Goal: Browse casually

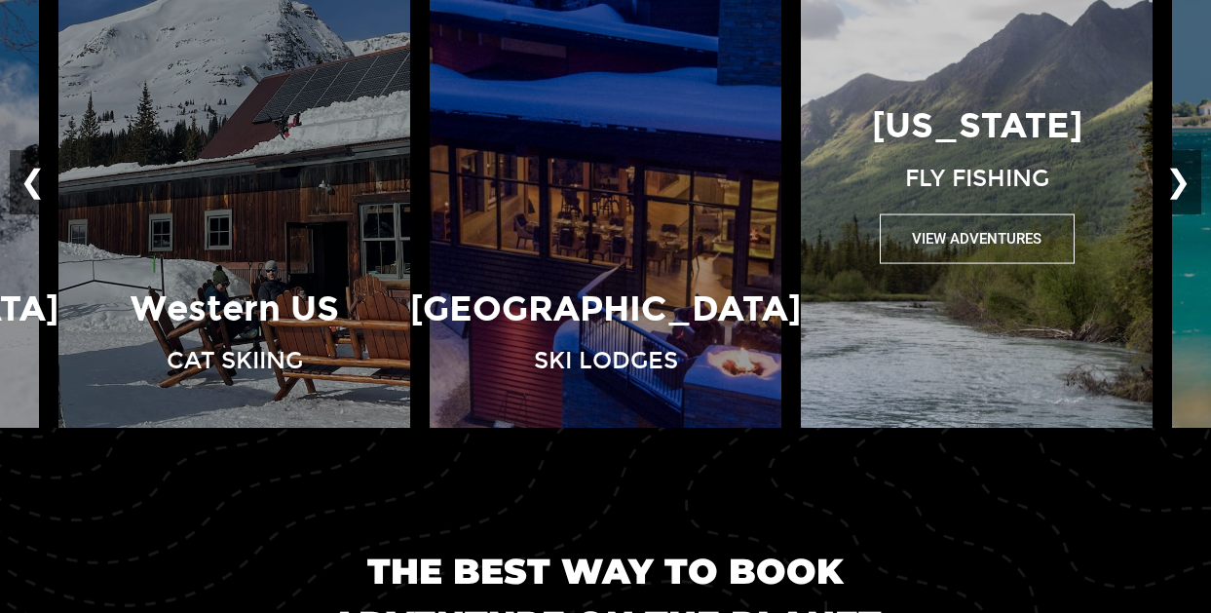
scroll to position [1458, 0]
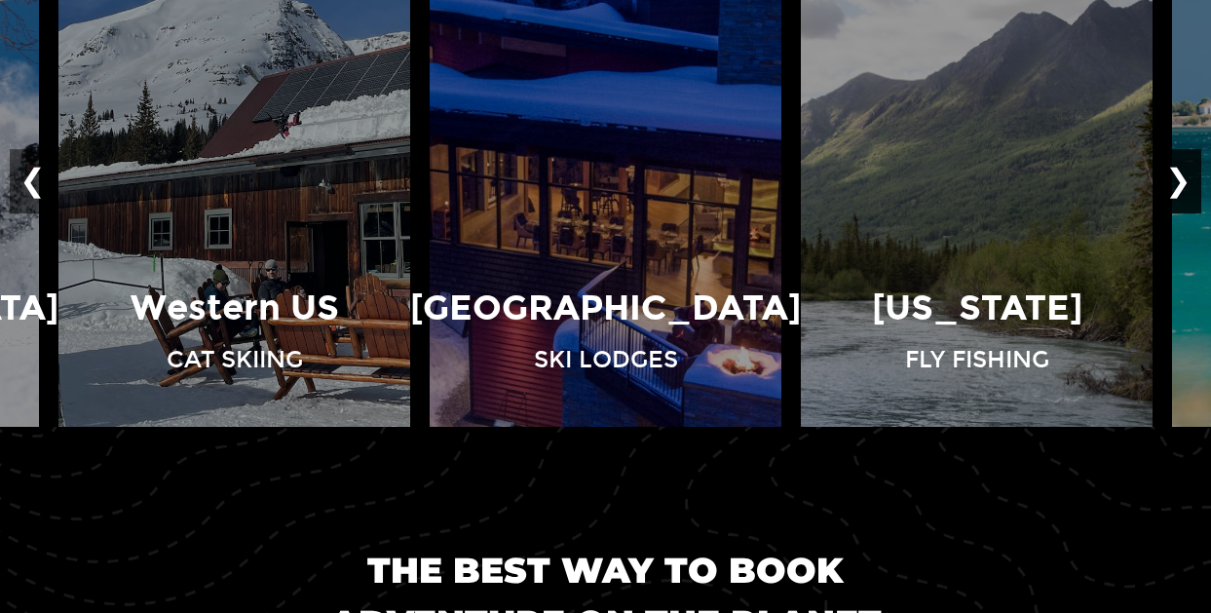
click at [1179, 176] on button "❯" at bounding box center [1178, 181] width 46 height 64
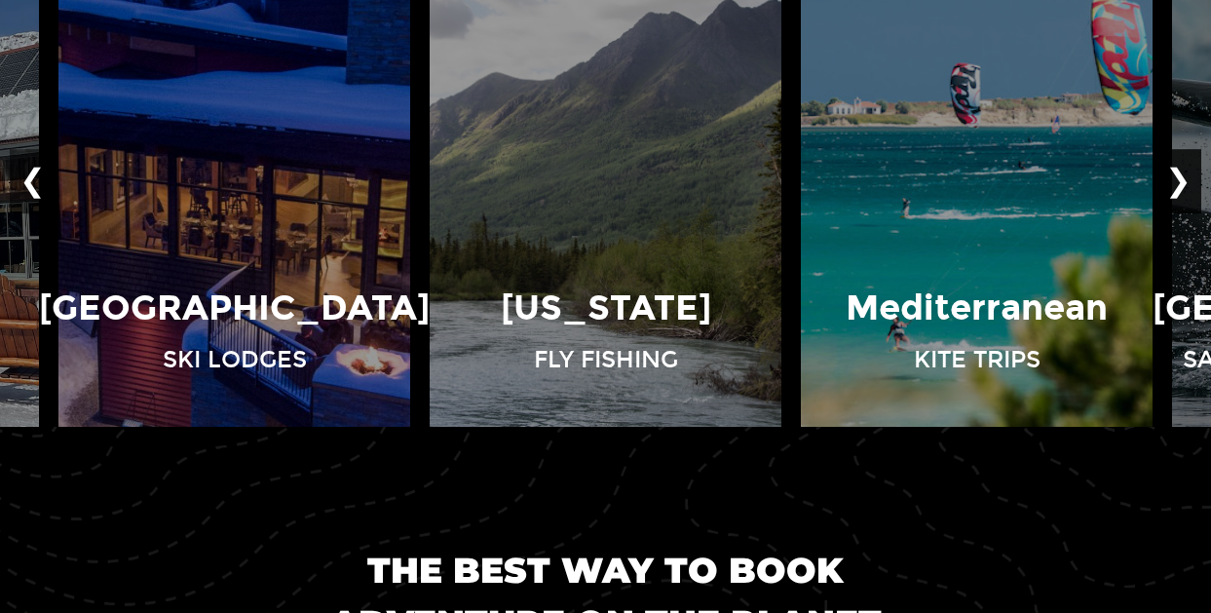
click at [1179, 176] on button "❯" at bounding box center [1178, 181] width 46 height 64
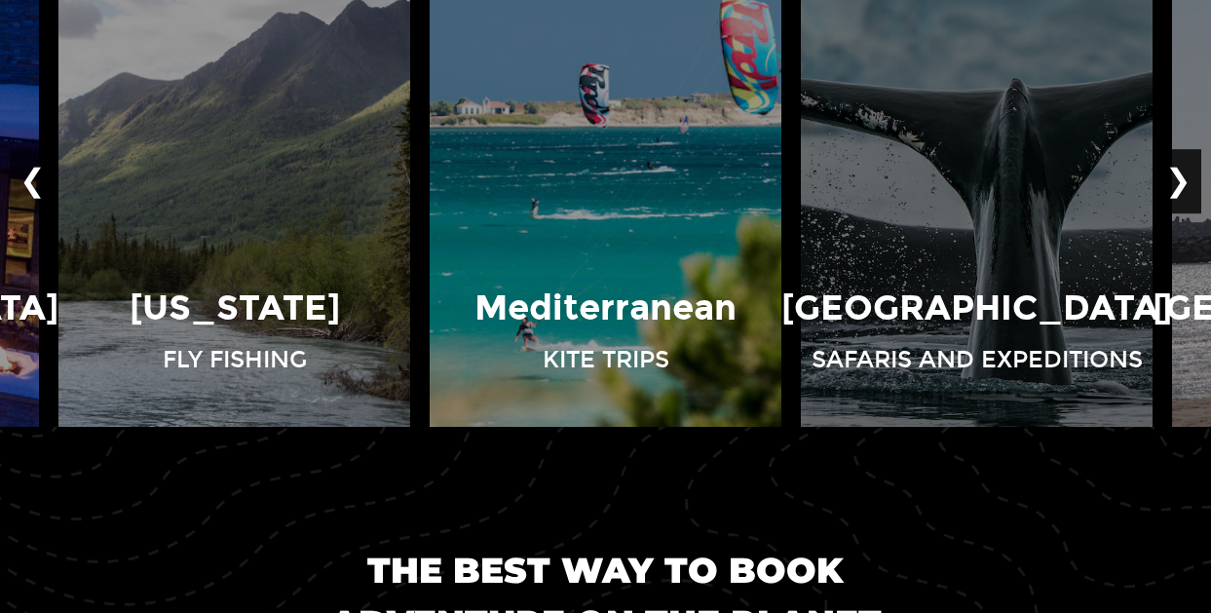
click at [1179, 176] on button "❯" at bounding box center [1178, 181] width 46 height 64
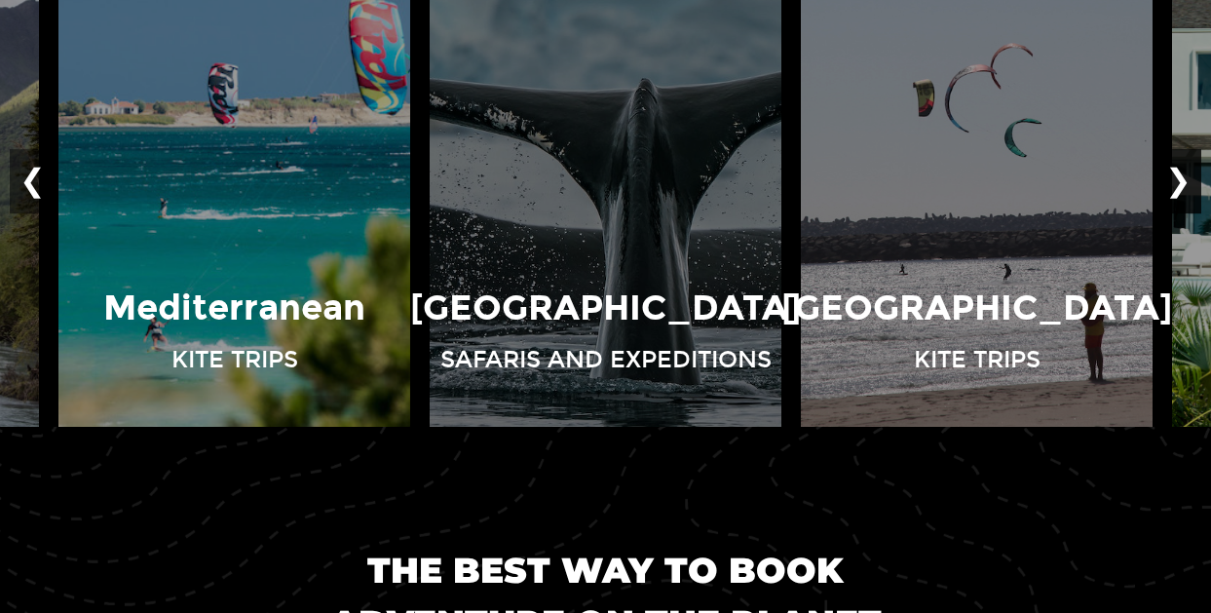
click at [1179, 176] on button "❯" at bounding box center [1178, 181] width 46 height 64
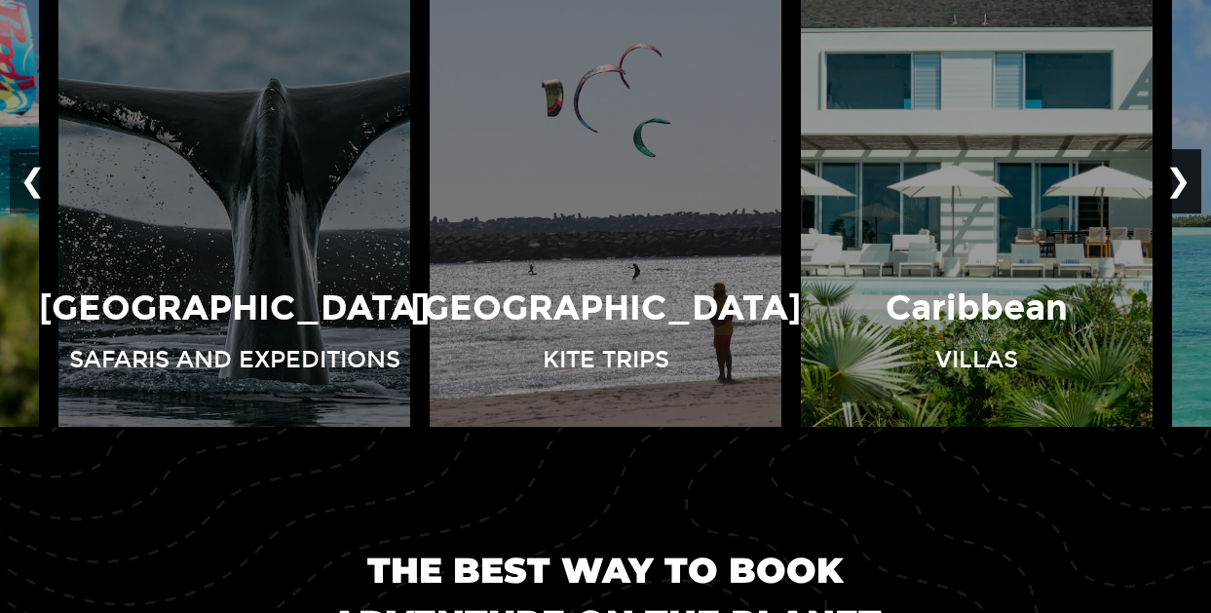
click at [1179, 176] on button "❯" at bounding box center [1178, 181] width 46 height 64
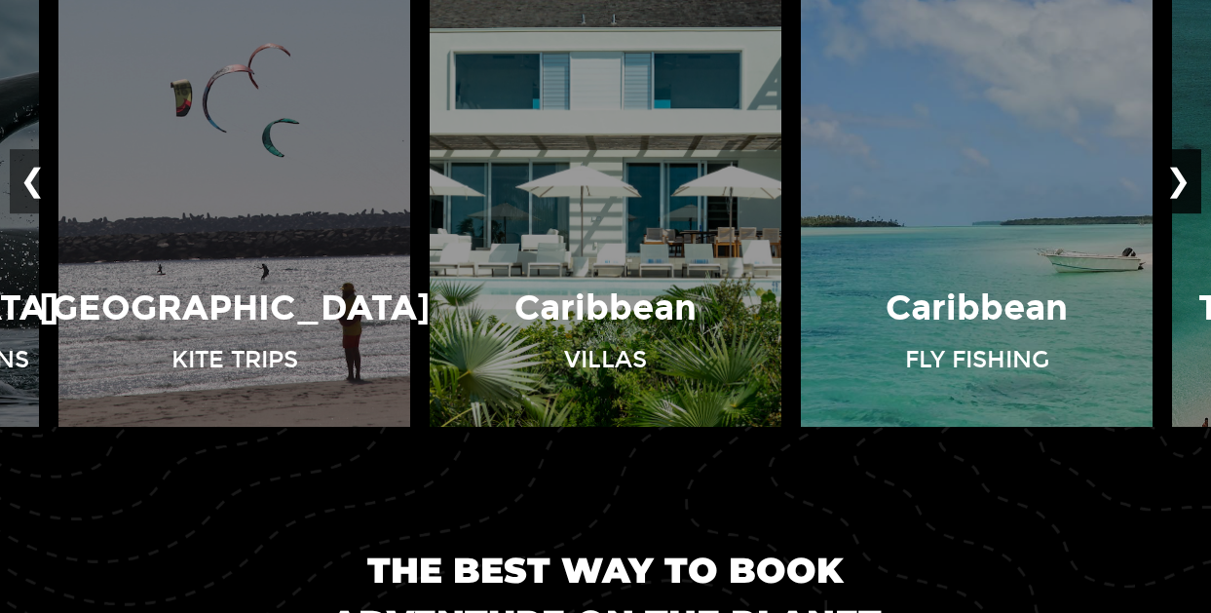
click at [1179, 176] on button "❯" at bounding box center [1178, 181] width 46 height 64
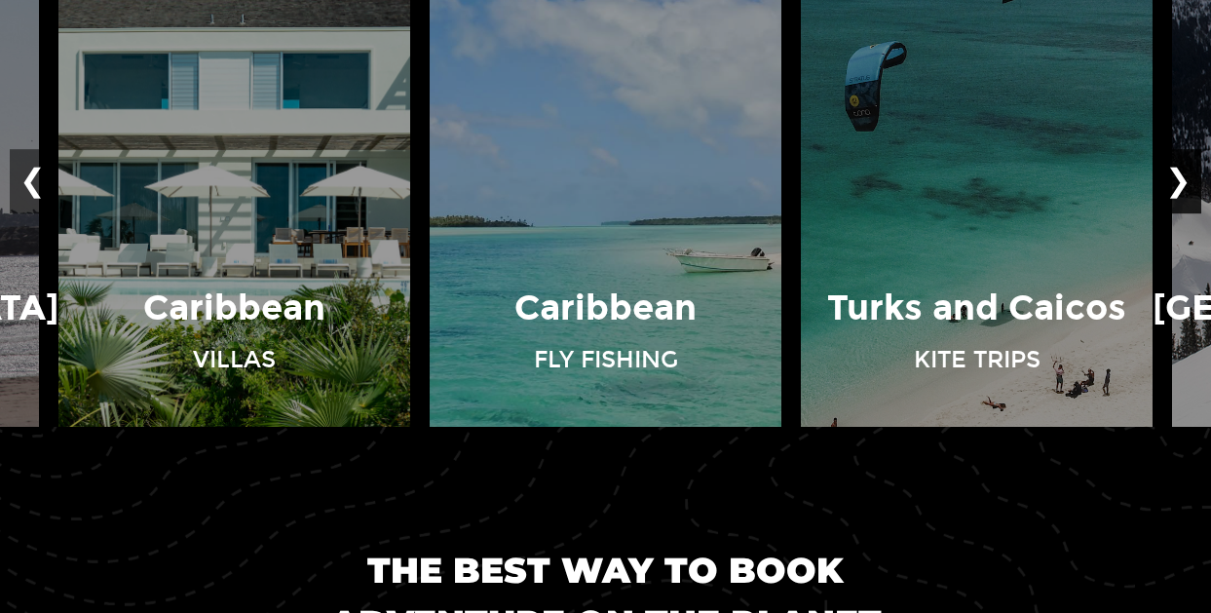
click at [1179, 176] on button "❯" at bounding box center [1178, 181] width 46 height 64
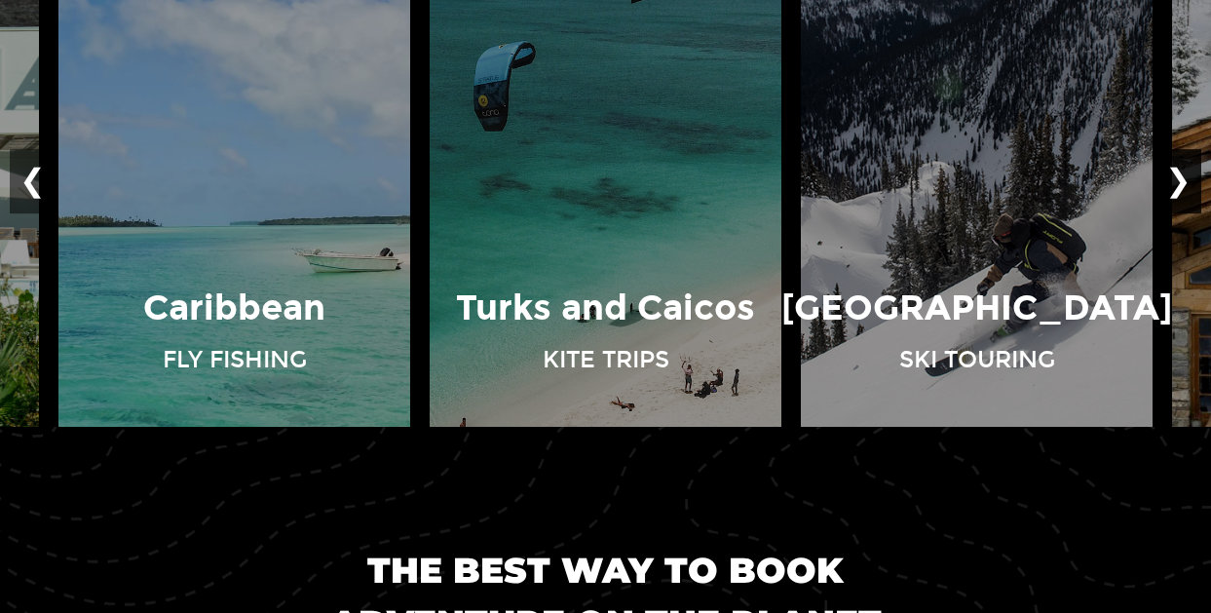
click at [1179, 176] on button "❯" at bounding box center [1178, 181] width 46 height 64
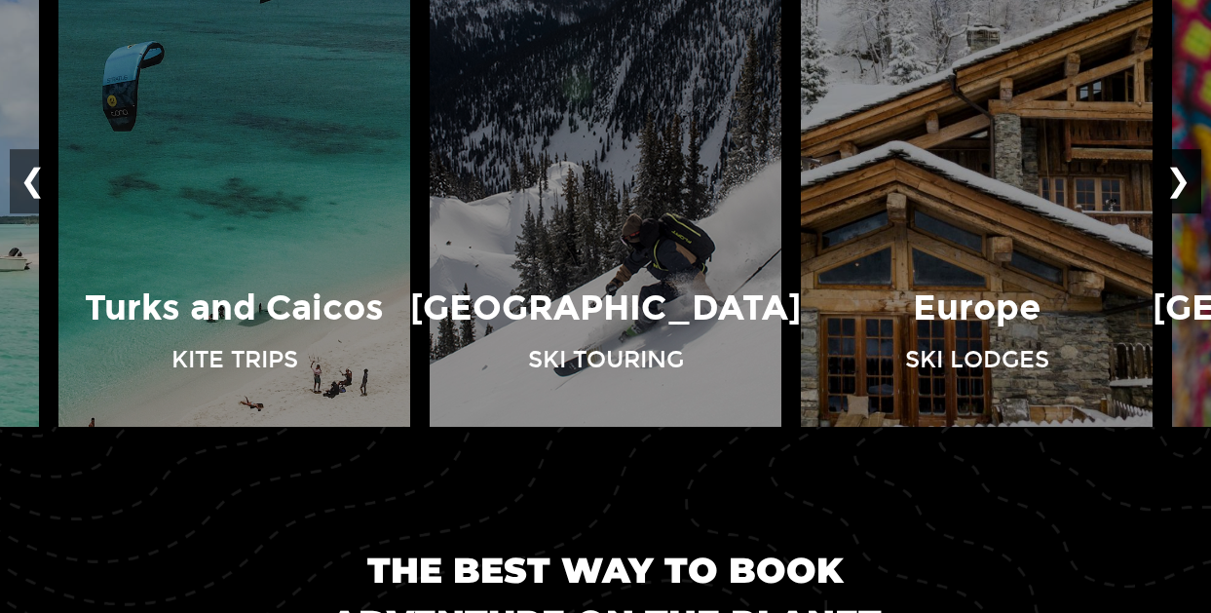
click at [1179, 176] on button "❯" at bounding box center [1178, 181] width 46 height 64
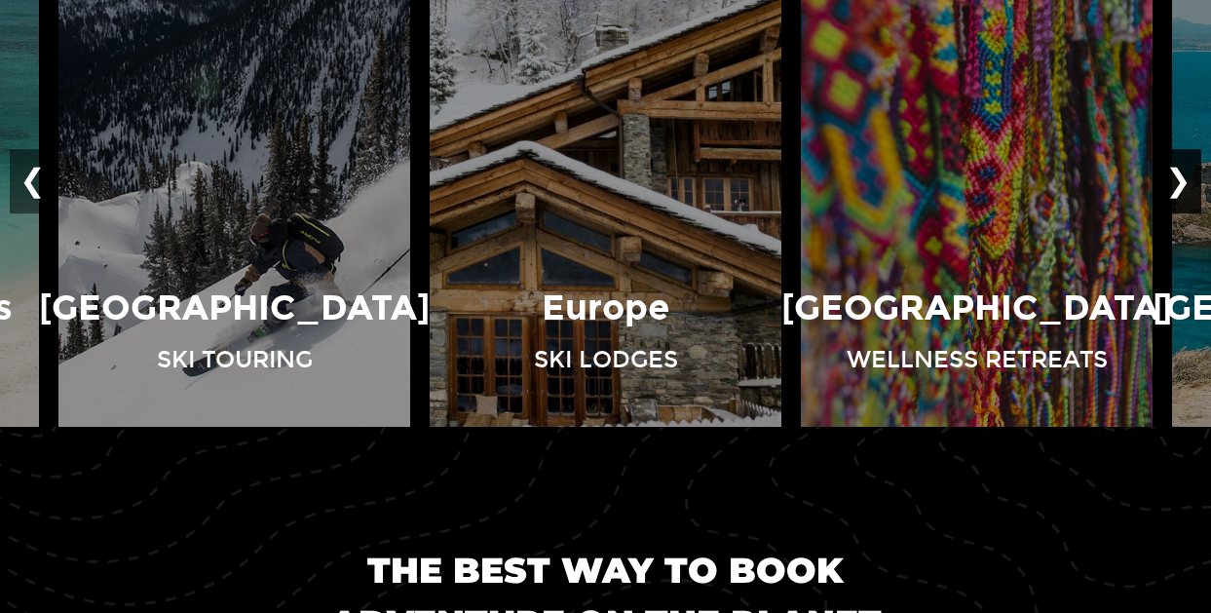
click at [1179, 176] on button "❯" at bounding box center [1178, 181] width 46 height 64
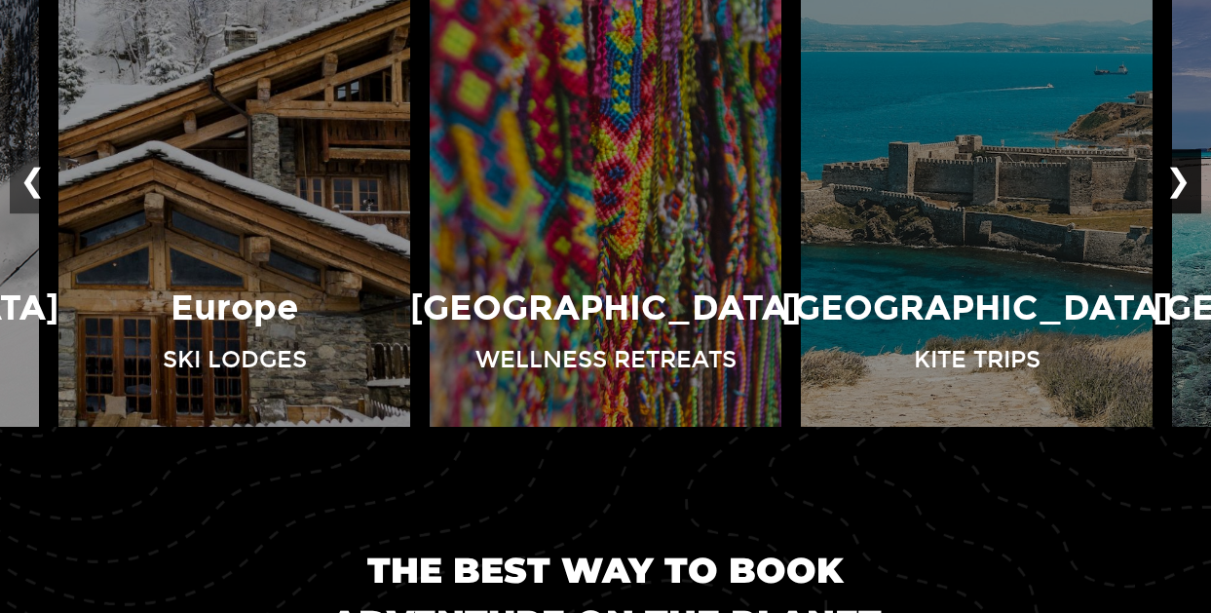
click at [1179, 176] on button "❯" at bounding box center [1178, 181] width 46 height 64
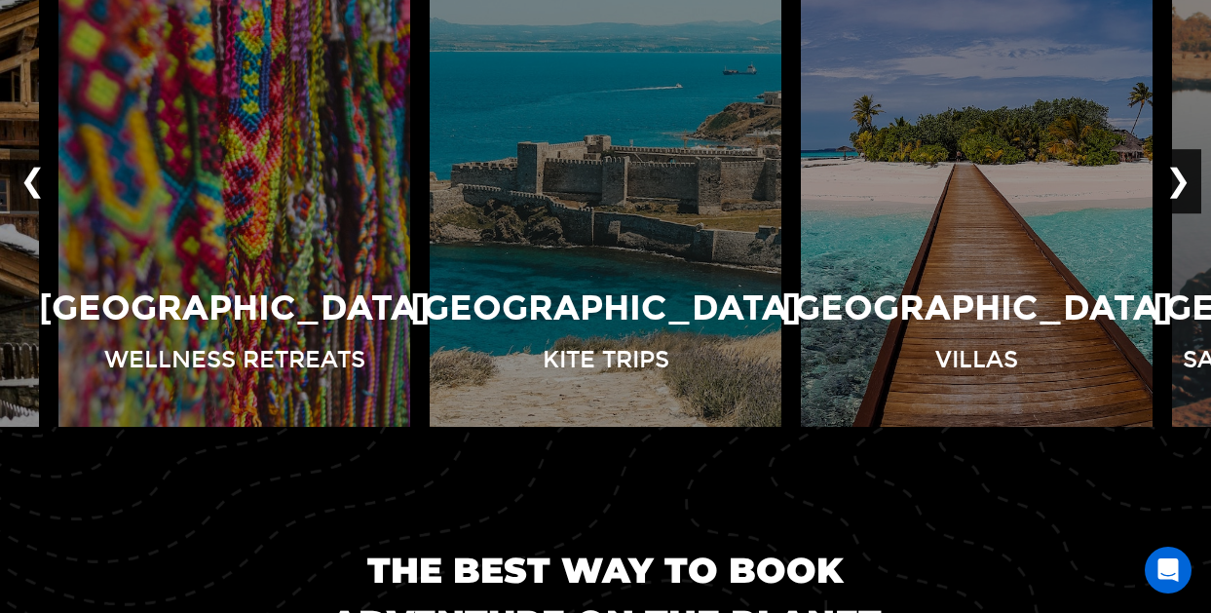
click at [1179, 176] on button "❯" at bounding box center [1178, 181] width 46 height 64
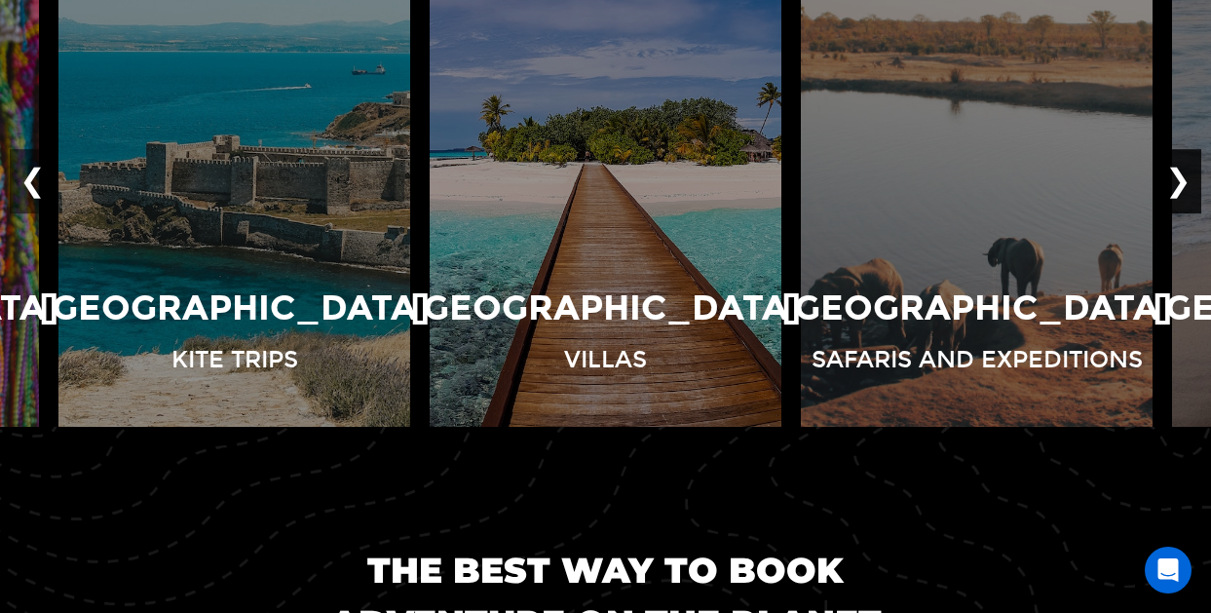
click at [1179, 176] on button "❯" at bounding box center [1178, 181] width 46 height 64
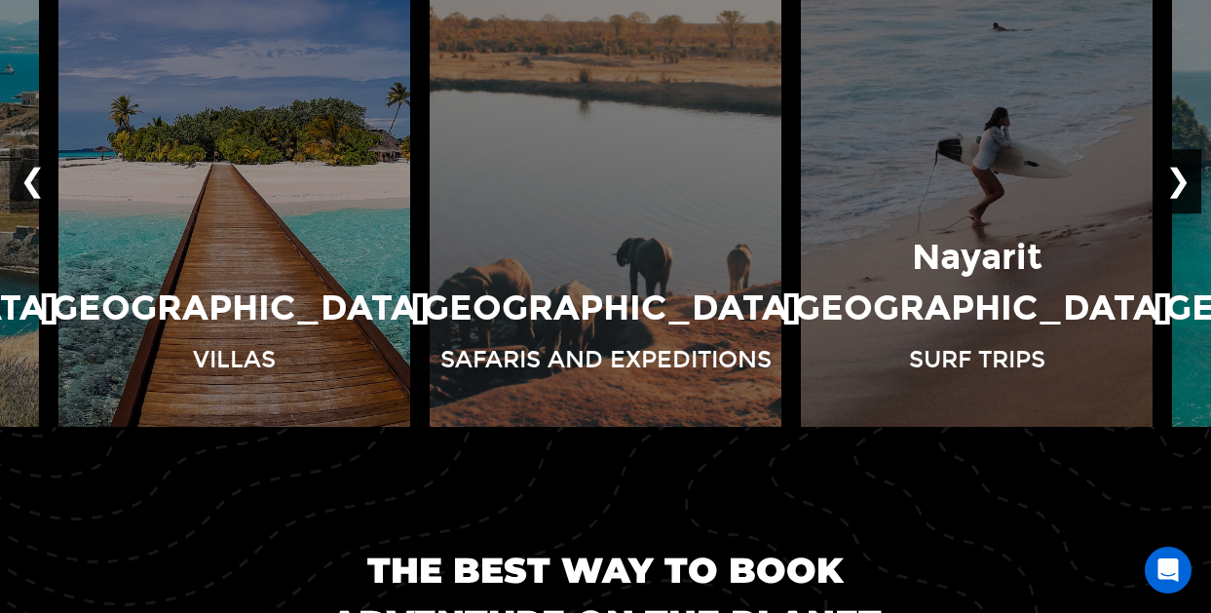
click at [1179, 176] on button "❯" at bounding box center [1178, 181] width 46 height 64
click at [37, 169] on button "❮" at bounding box center [33, 181] width 46 height 64
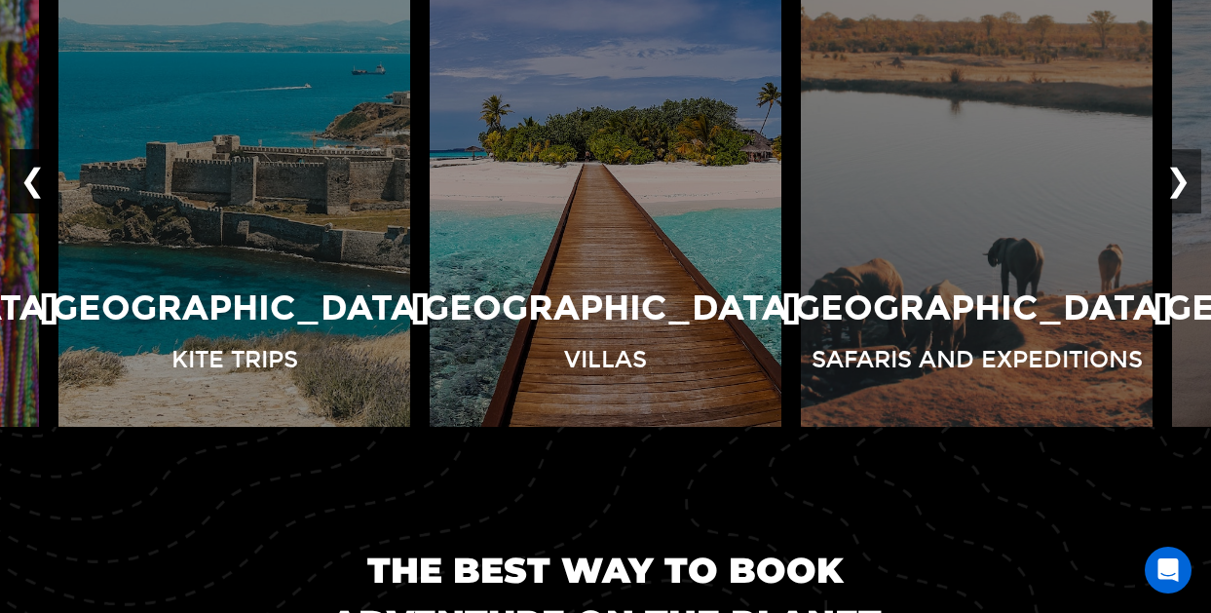
click at [37, 169] on button "❮" at bounding box center [33, 181] width 46 height 64
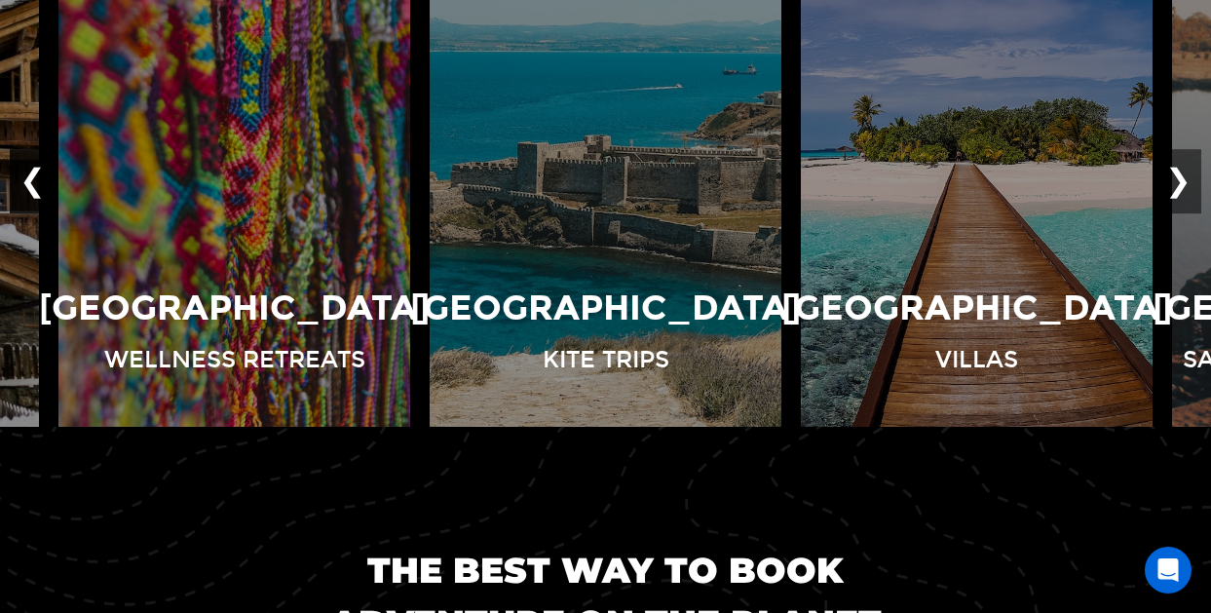
click at [37, 169] on button "❮" at bounding box center [33, 181] width 46 height 64
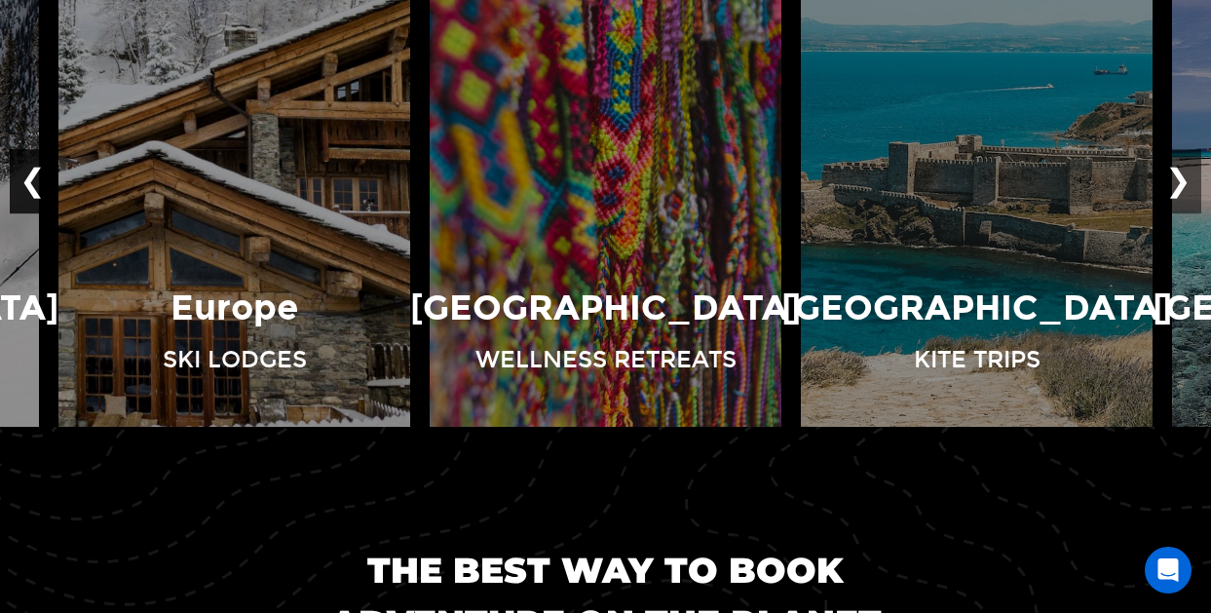
click at [37, 169] on button "❮" at bounding box center [33, 181] width 46 height 64
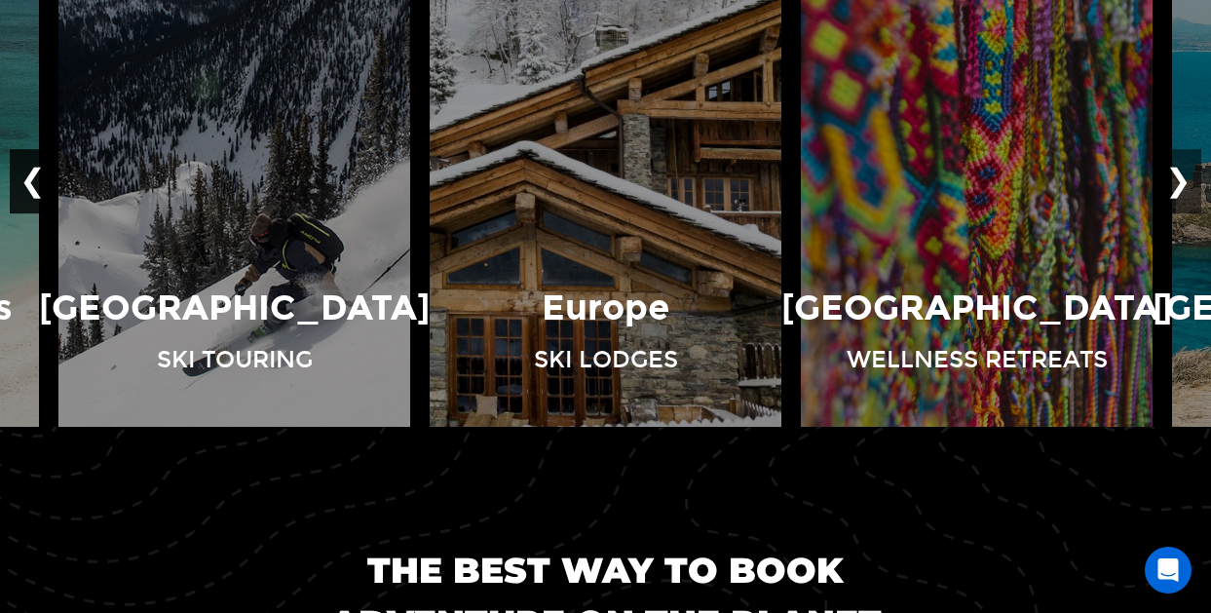
click at [34, 168] on button "❮" at bounding box center [33, 181] width 46 height 64
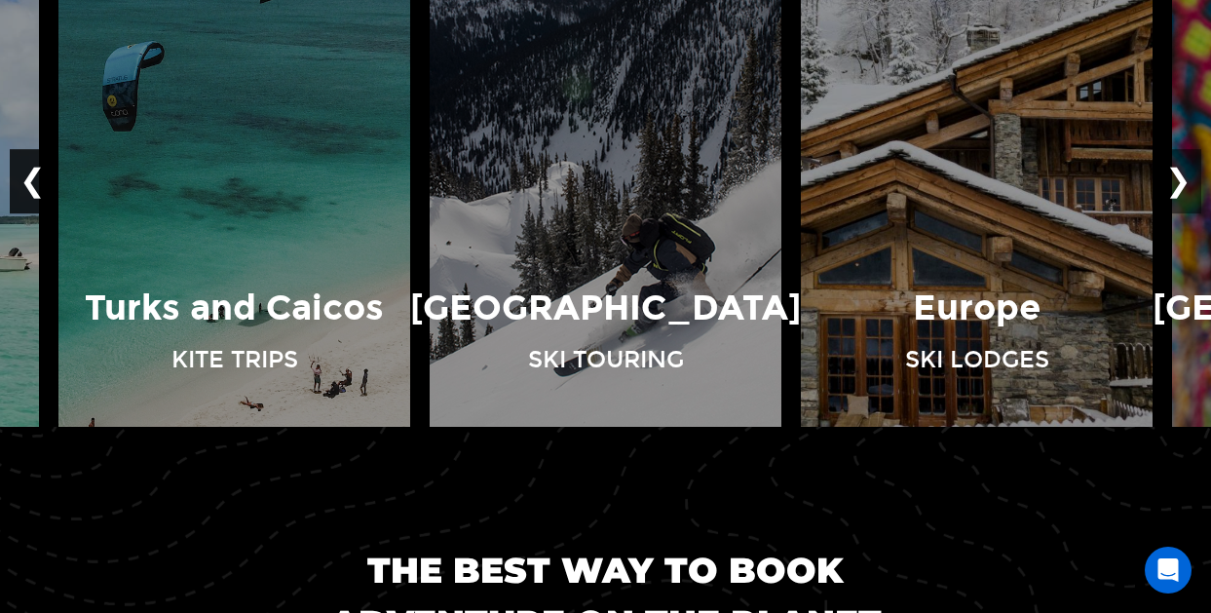
click at [34, 168] on button "❮" at bounding box center [33, 181] width 46 height 64
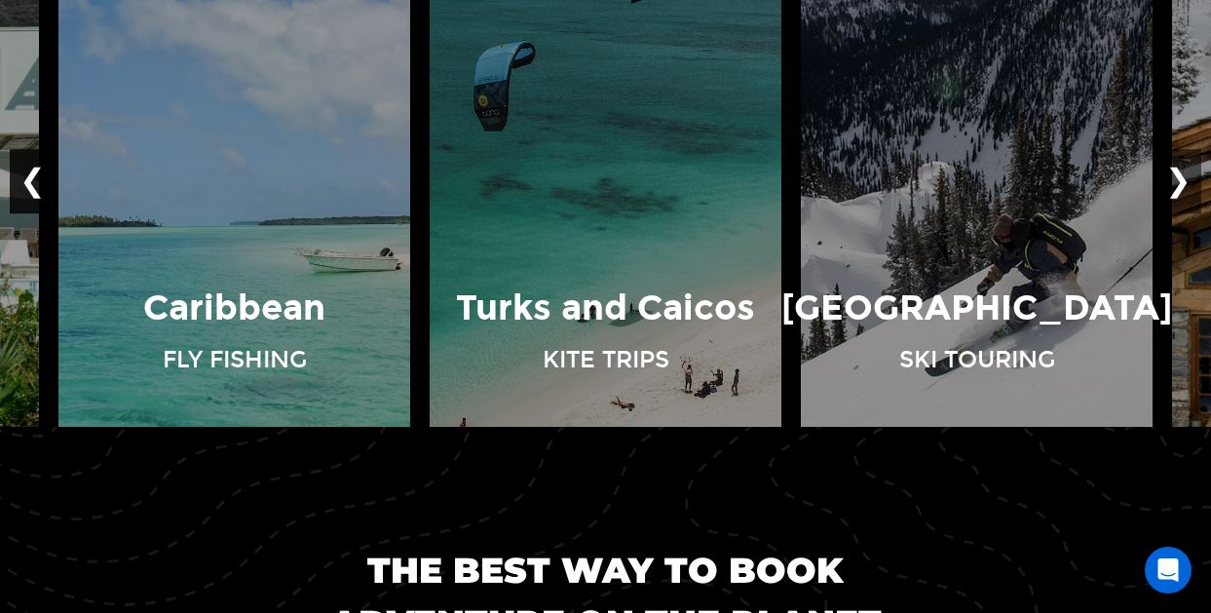
click at [34, 168] on button "❮" at bounding box center [33, 181] width 46 height 64
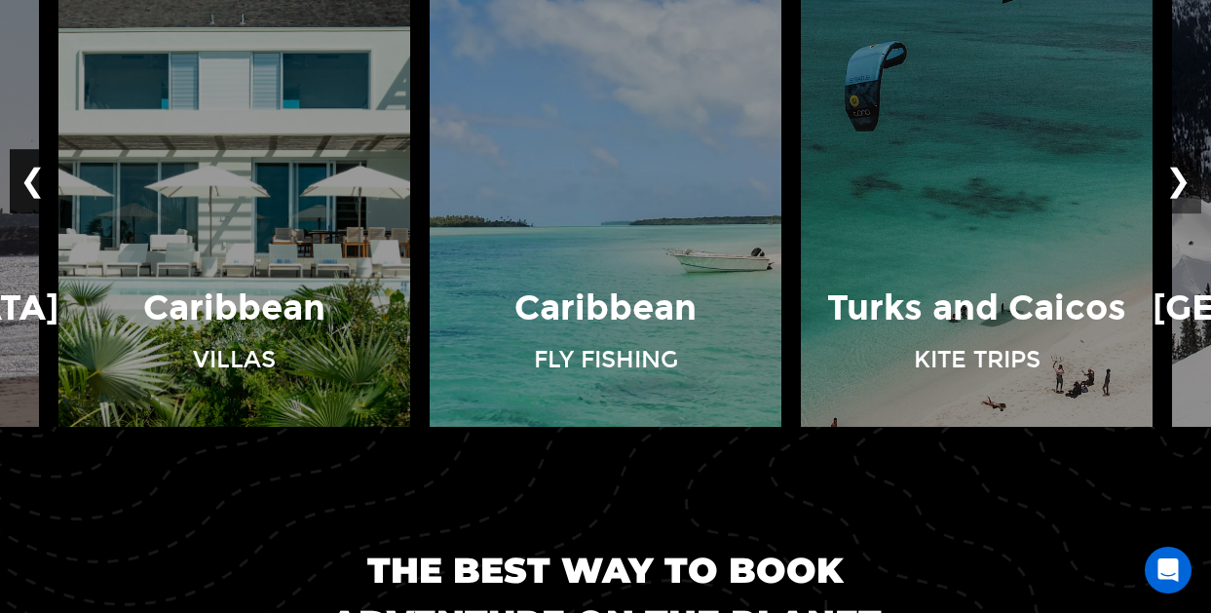
click at [34, 168] on button "❮" at bounding box center [33, 181] width 46 height 64
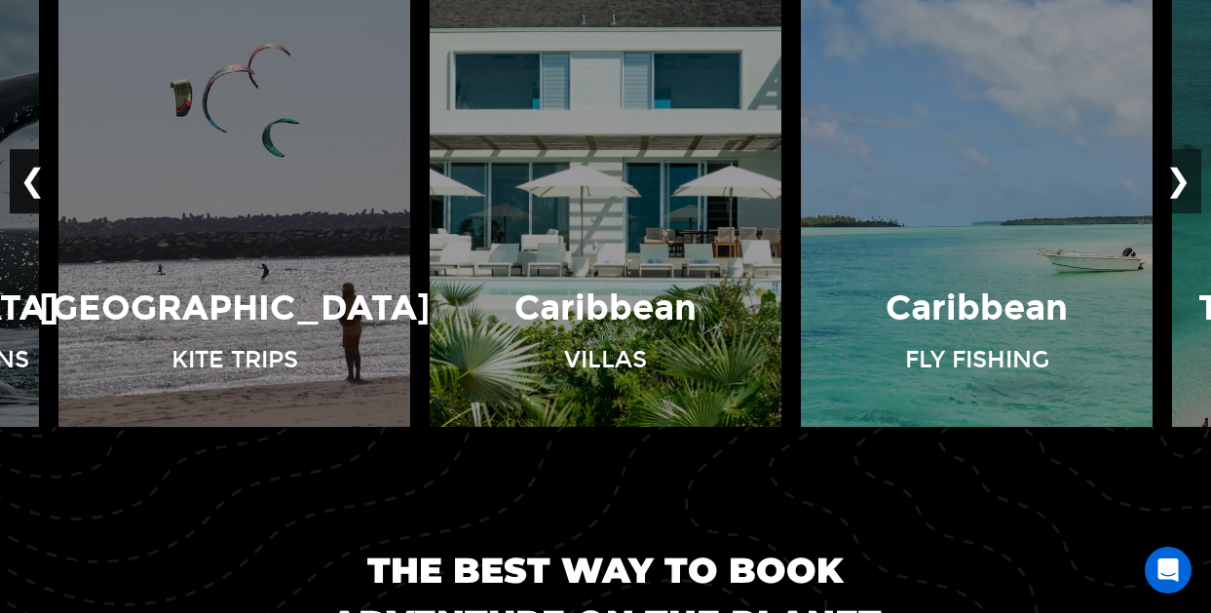
click at [34, 168] on button "❮" at bounding box center [33, 181] width 46 height 64
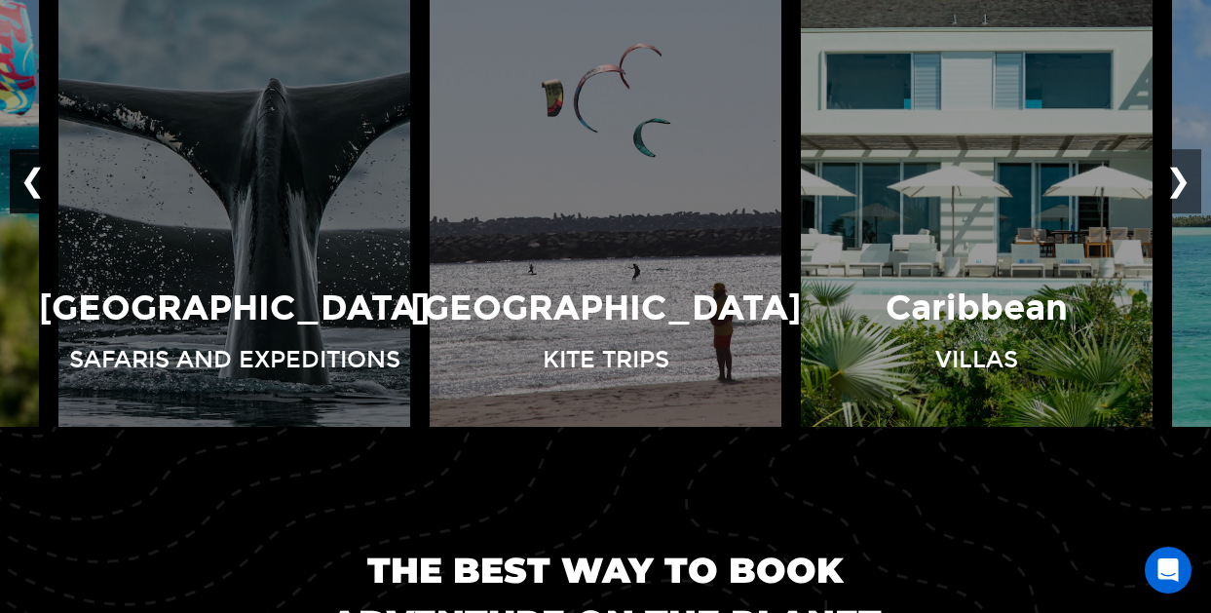
click at [34, 168] on button "❮" at bounding box center [33, 181] width 46 height 64
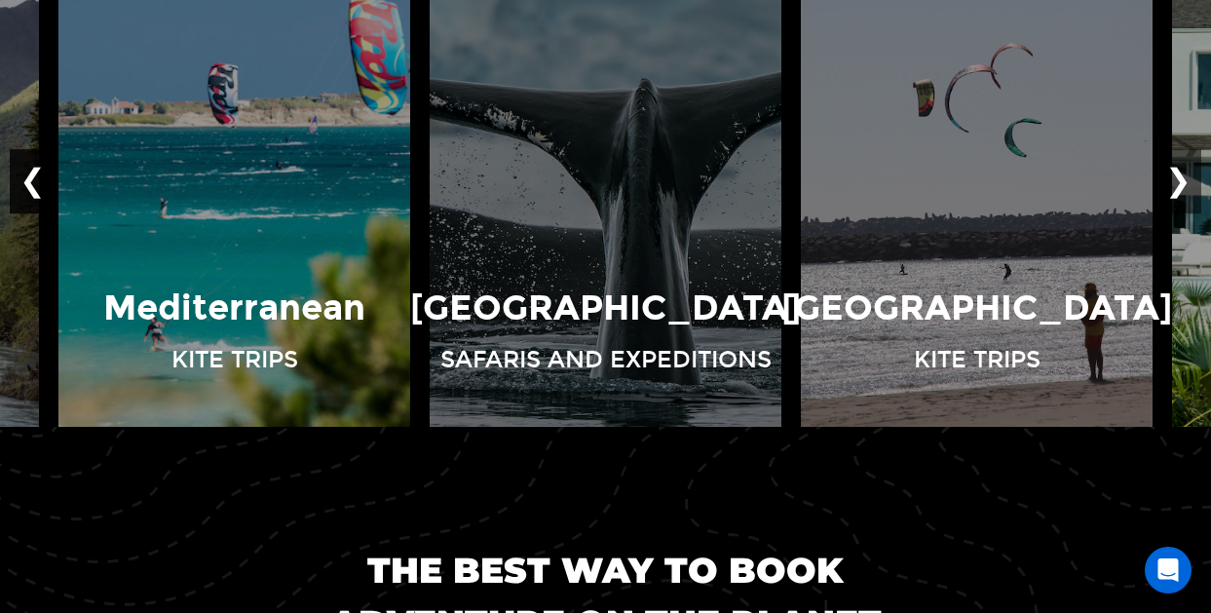
click at [34, 168] on button "❮" at bounding box center [33, 181] width 46 height 64
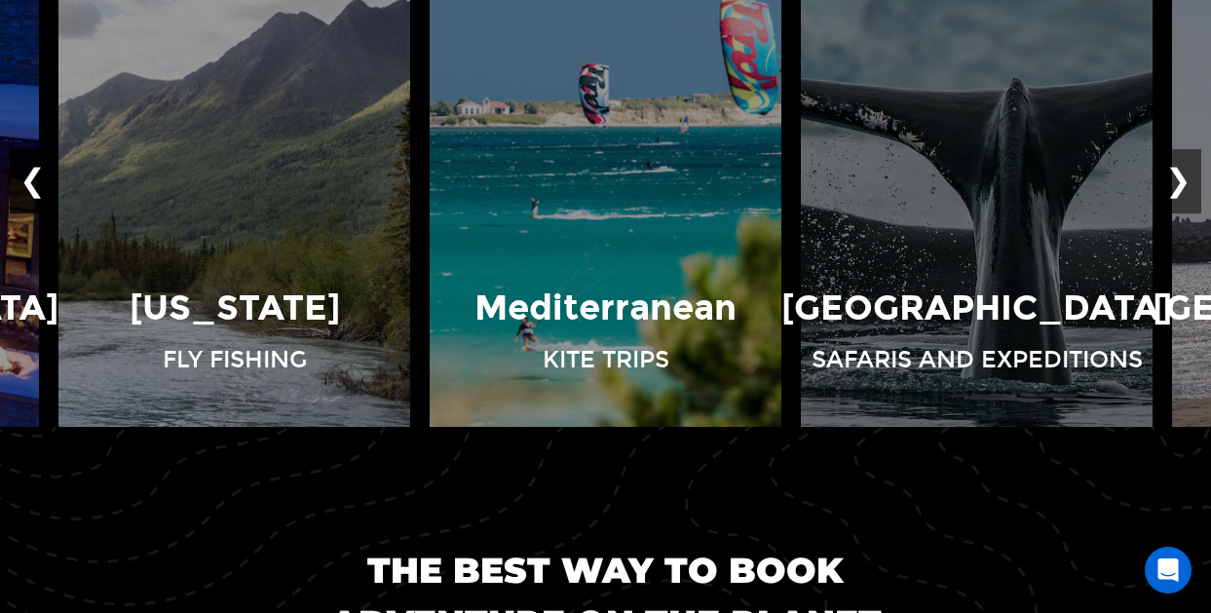
click at [34, 168] on button "❮" at bounding box center [33, 181] width 46 height 64
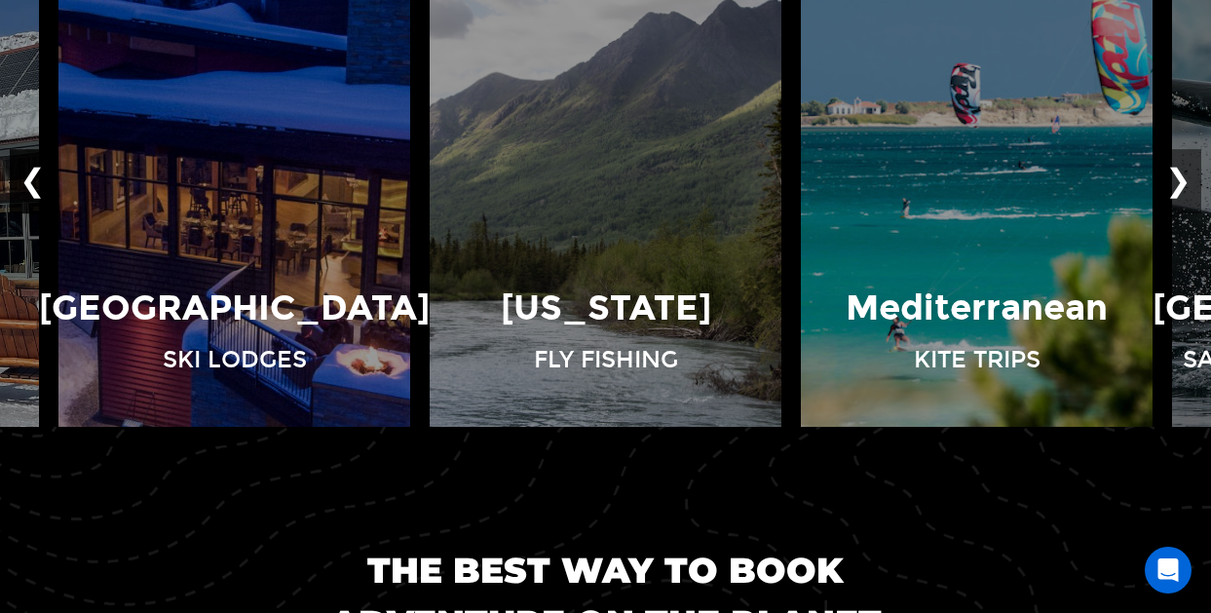
click at [34, 168] on button "❮" at bounding box center [33, 181] width 46 height 64
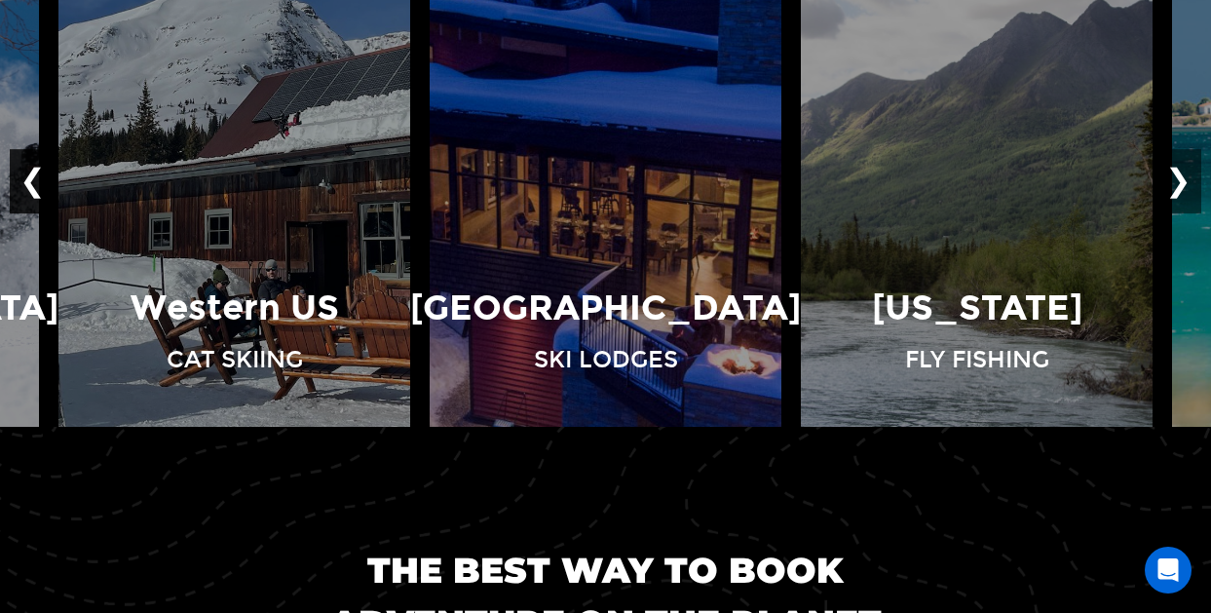
click at [34, 168] on button "❮" at bounding box center [33, 181] width 46 height 64
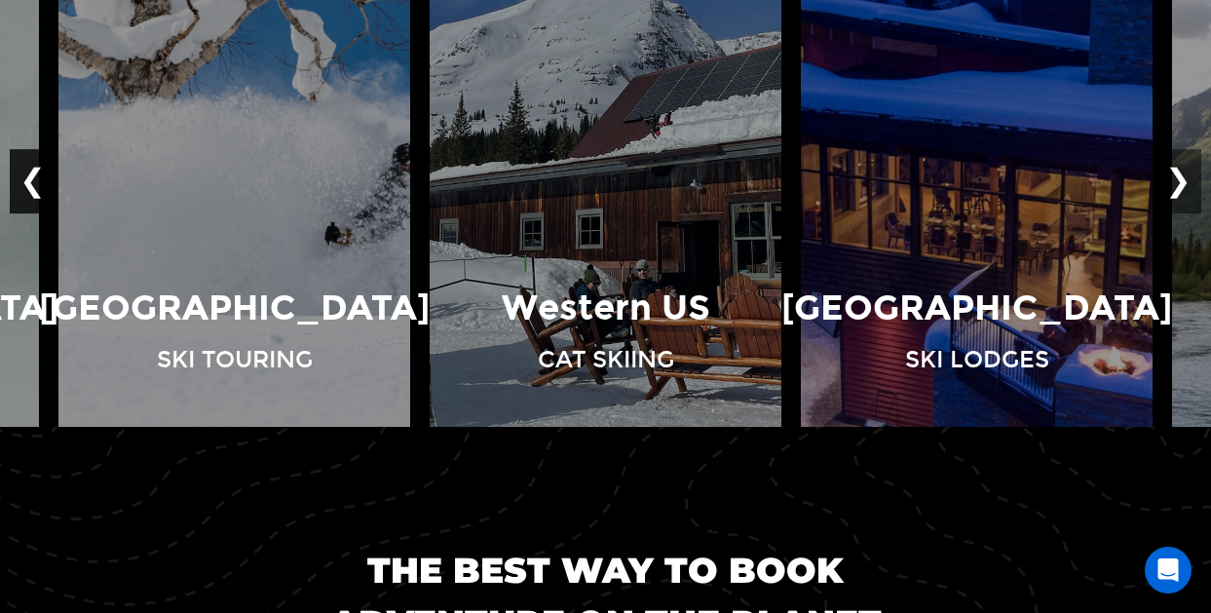
click at [28, 164] on button "❮" at bounding box center [33, 181] width 46 height 64
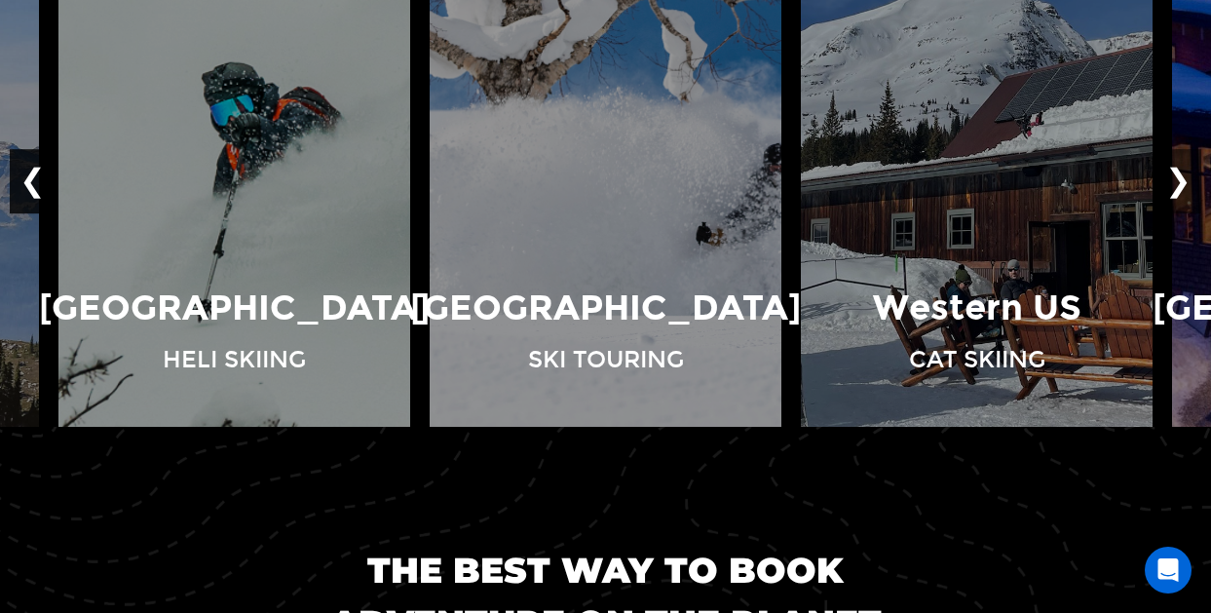
click at [28, 164] on button "❮" at bounding box center [33, 181] width 46 height 64
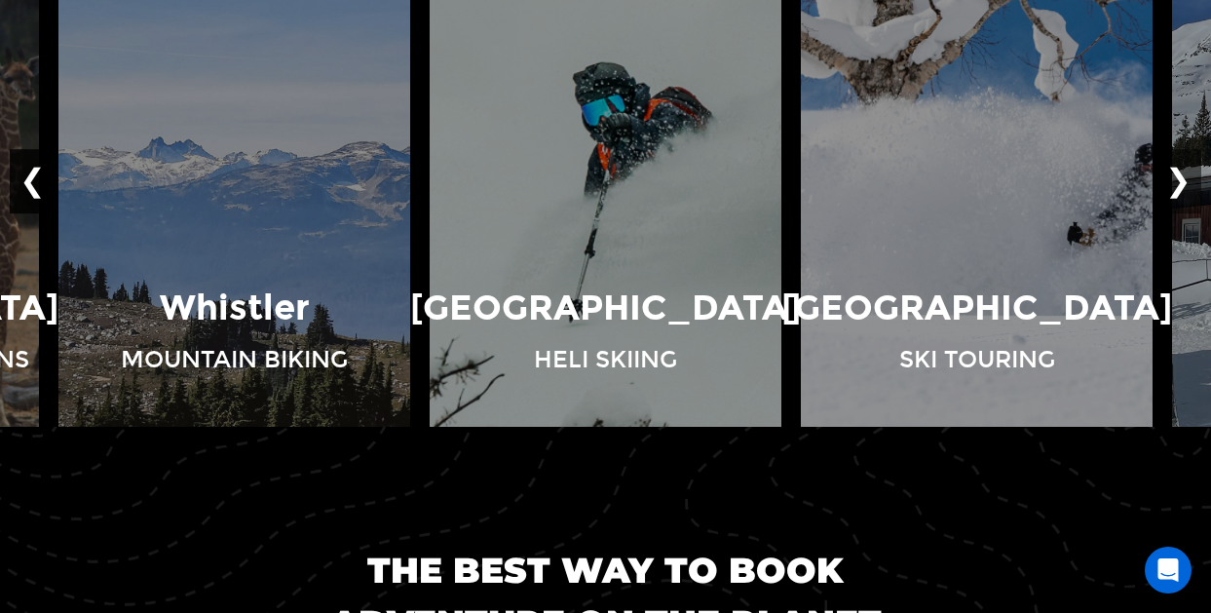
click at [28, 164] on button "❮" at bounding box center [33, 181] width 46 height 64
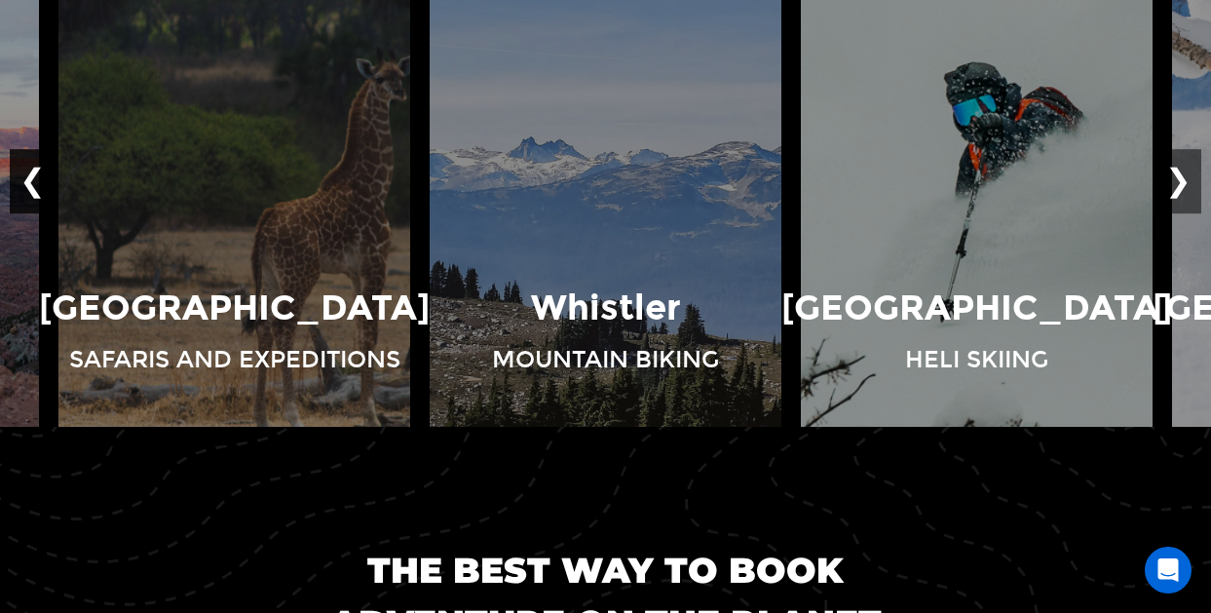
click at [28, 164] on button "❮" at bounding box center [33, 181] width 46 height 64
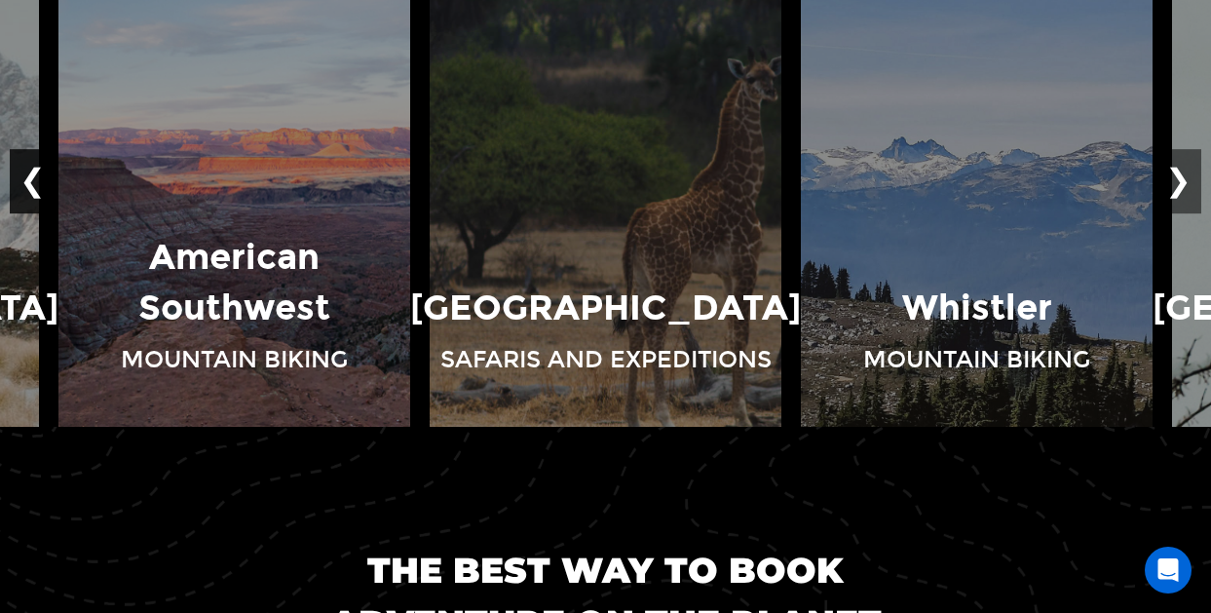
click at [26, 181] on button "❮" at bounding box center [33, 181] width 46 height 64
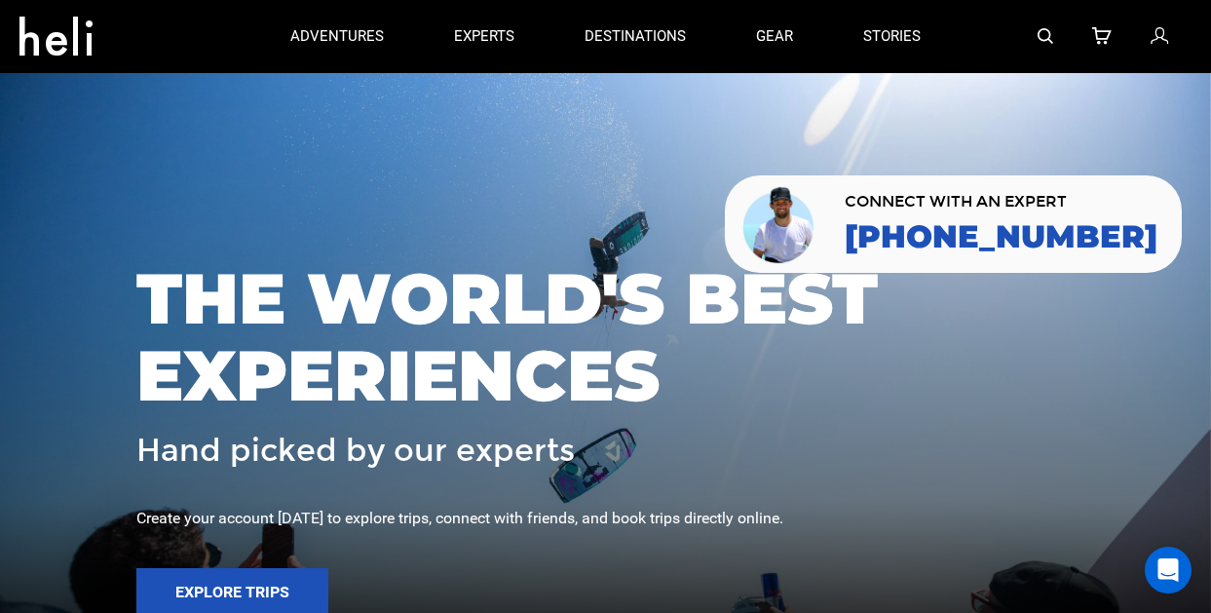
scroll to position [0, 0]
